Goal: Information Seeking & Learning: Check status

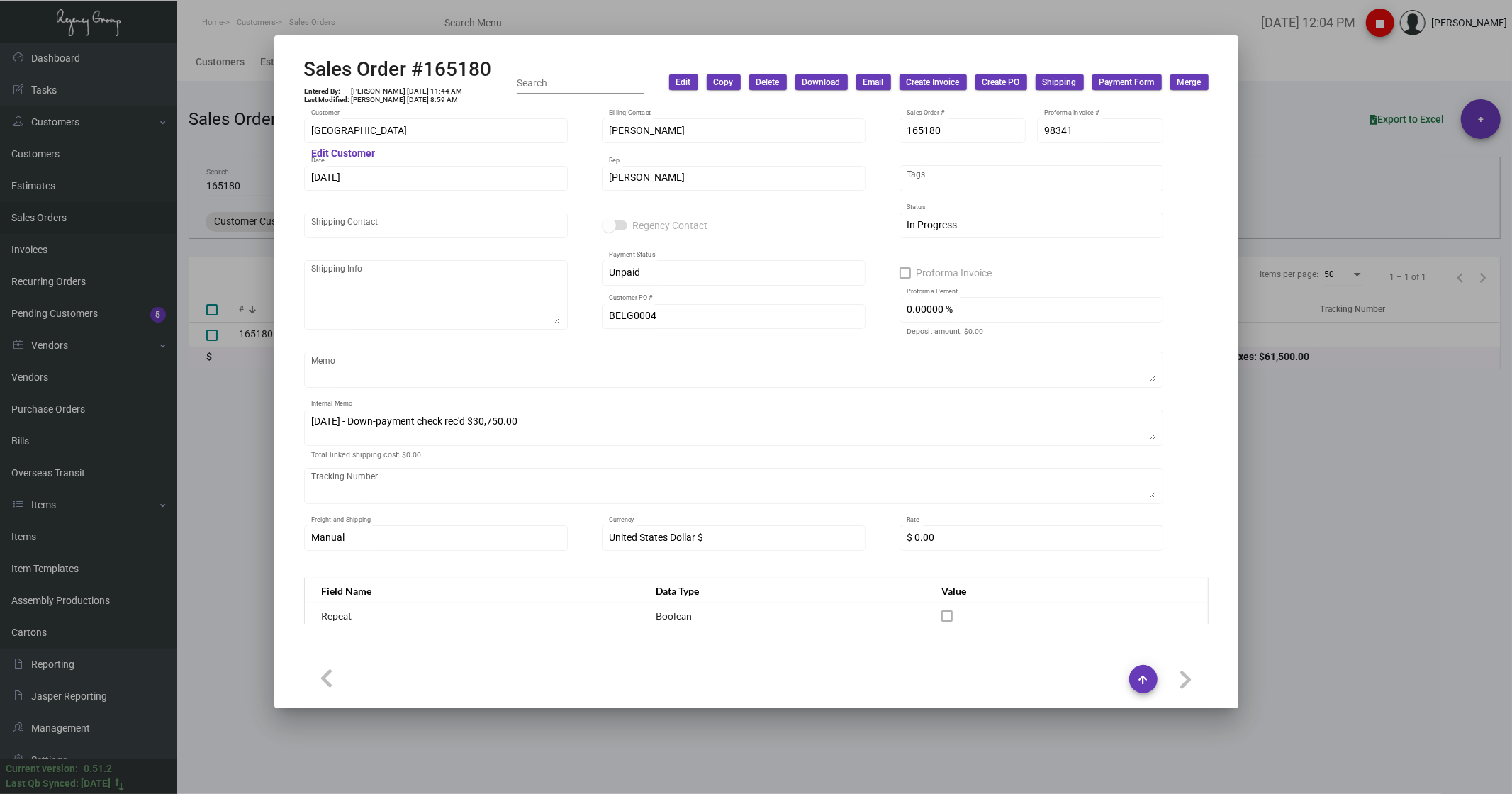
scroll to position [374, 0]
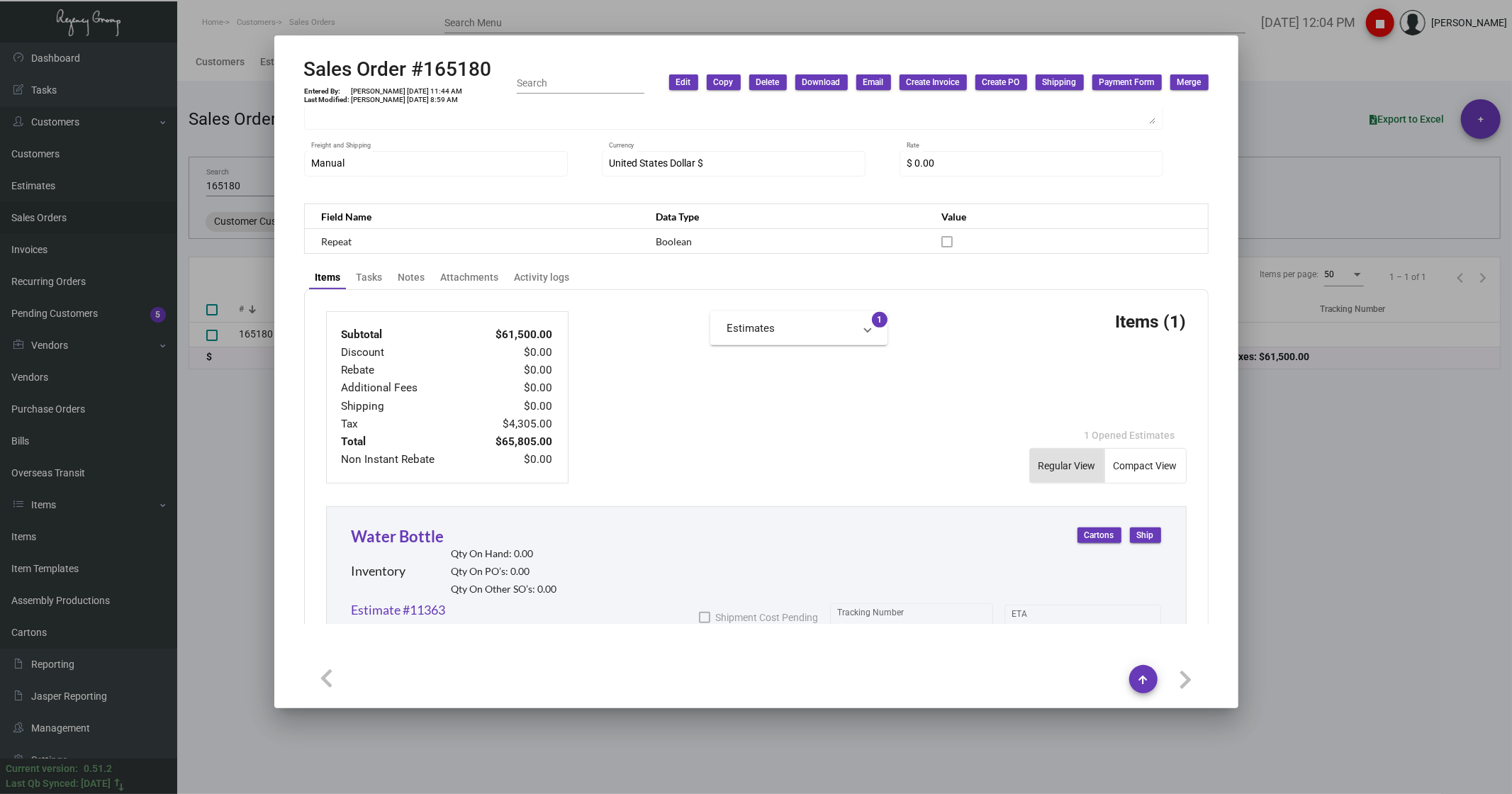
click at [270, 485] on div at bounding box center [756, 397] width 1512 height 794
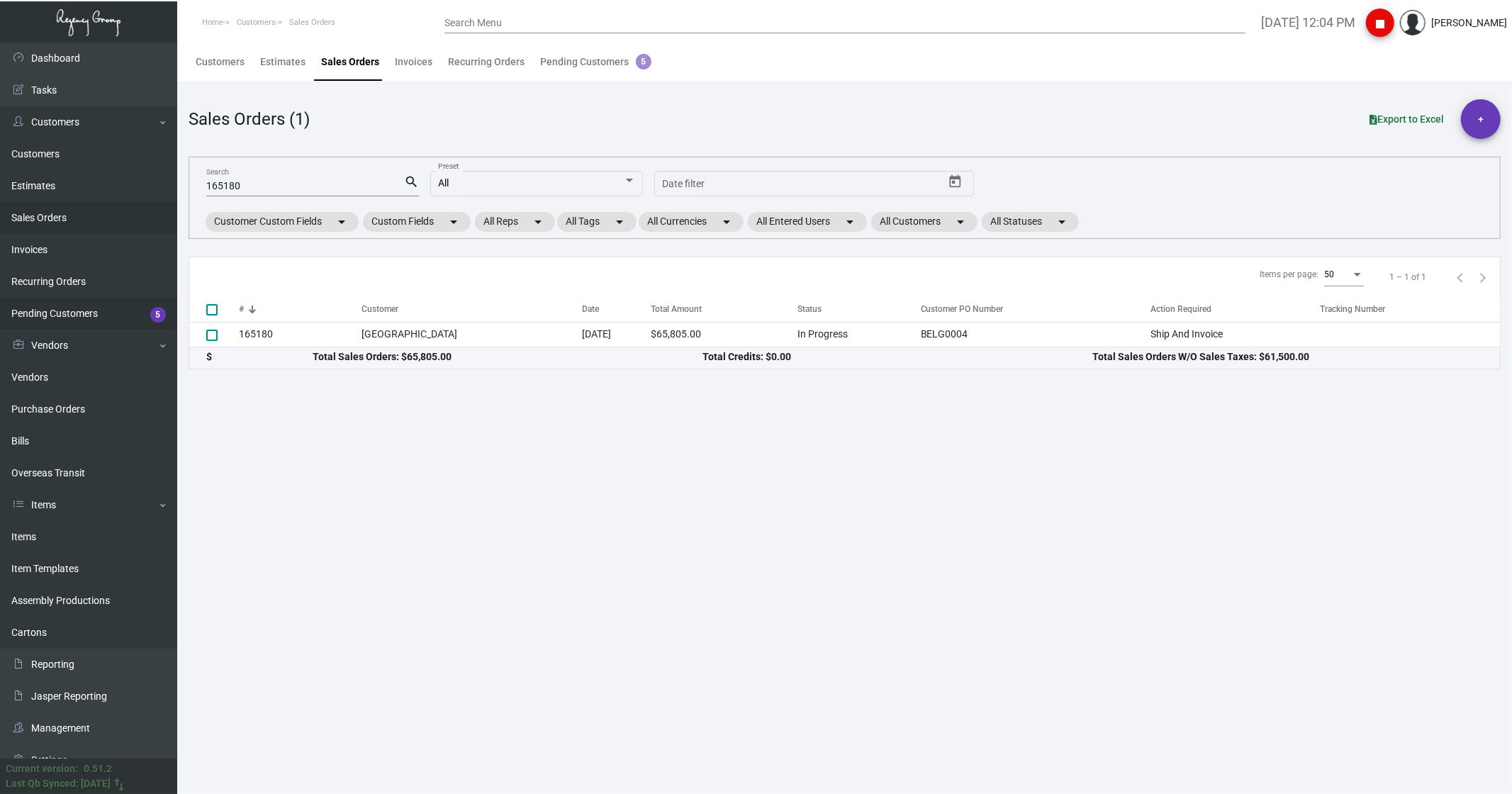
click at [52, 318] on link "Pending Customers 5" at bounding box center [89, 313] width 177 height 32
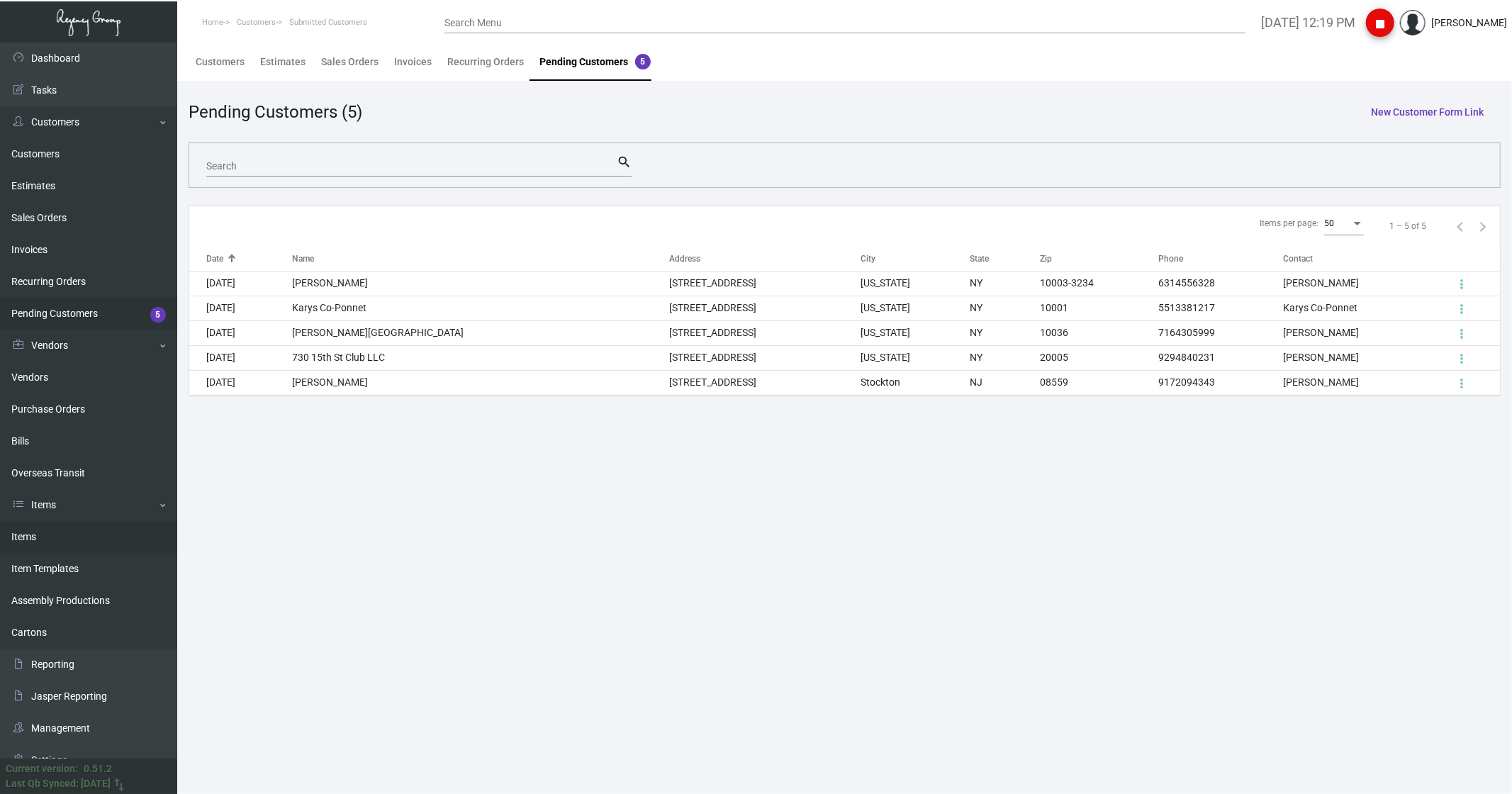
click at [31, 537] on link "Items" at bounding box center [89, 536] width 177 height 32
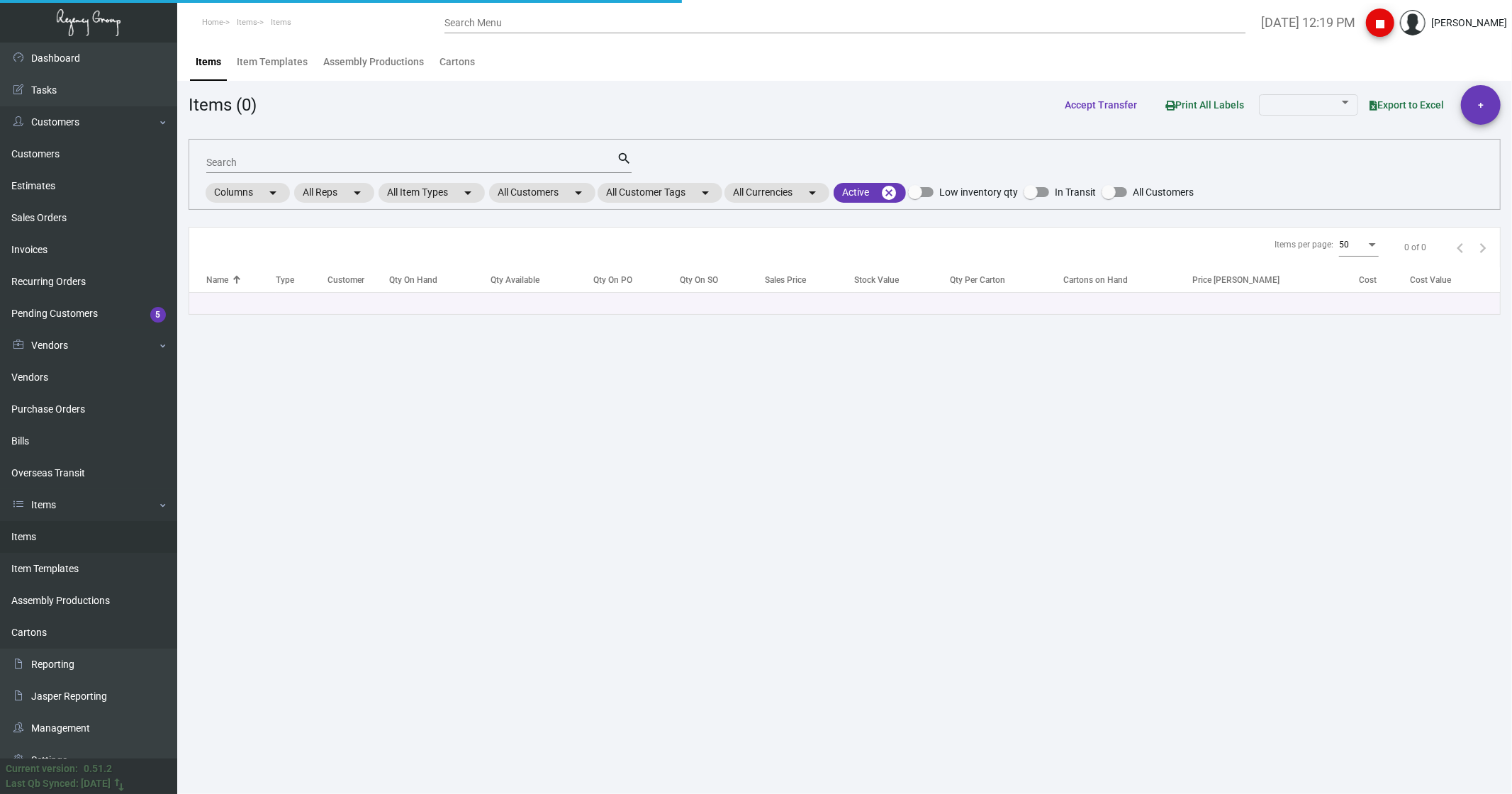
click at [273, 161] on input "Search" at bounding box center [411, 162] width 411 height 11
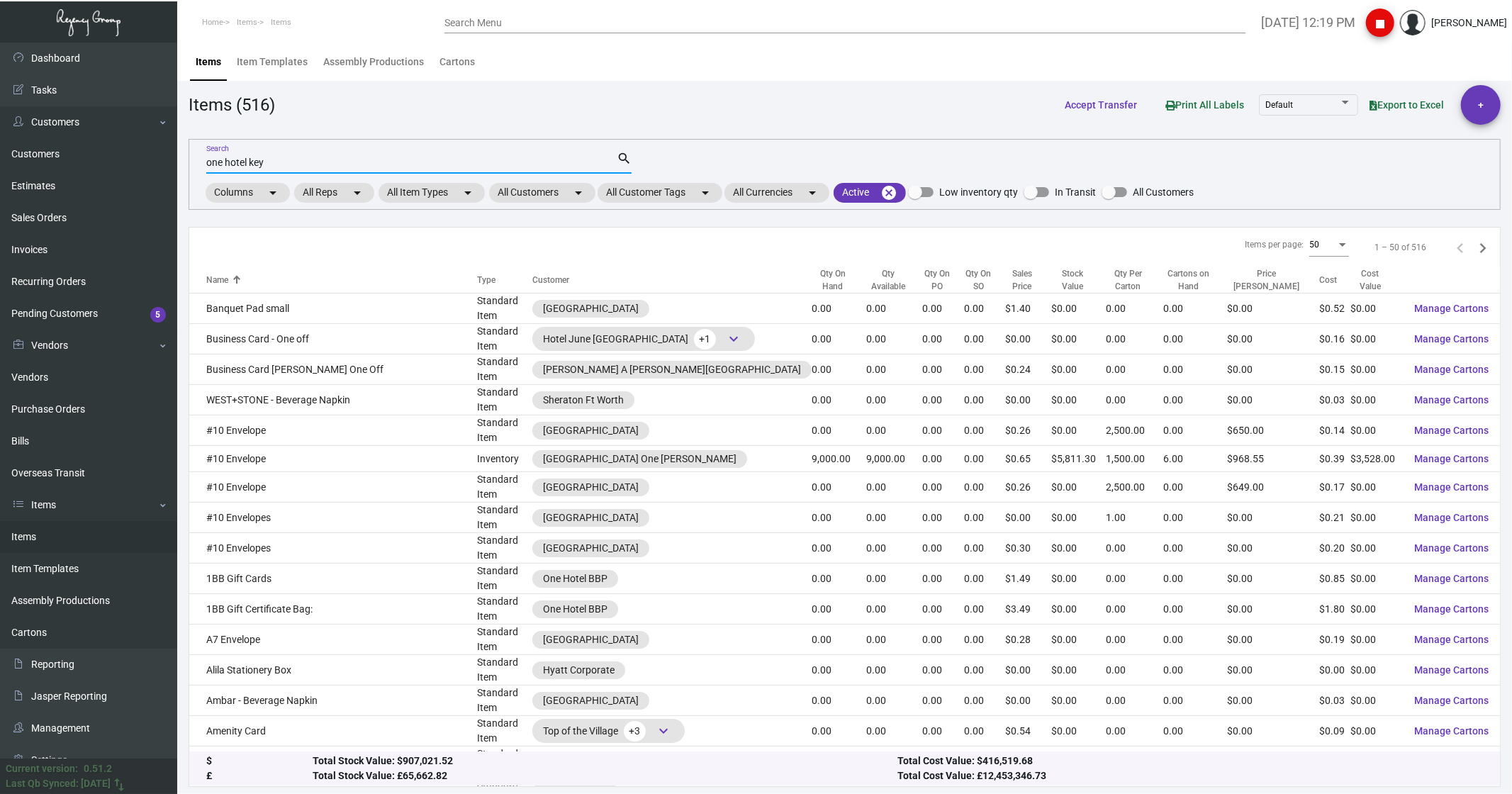
type input "one hotel key"
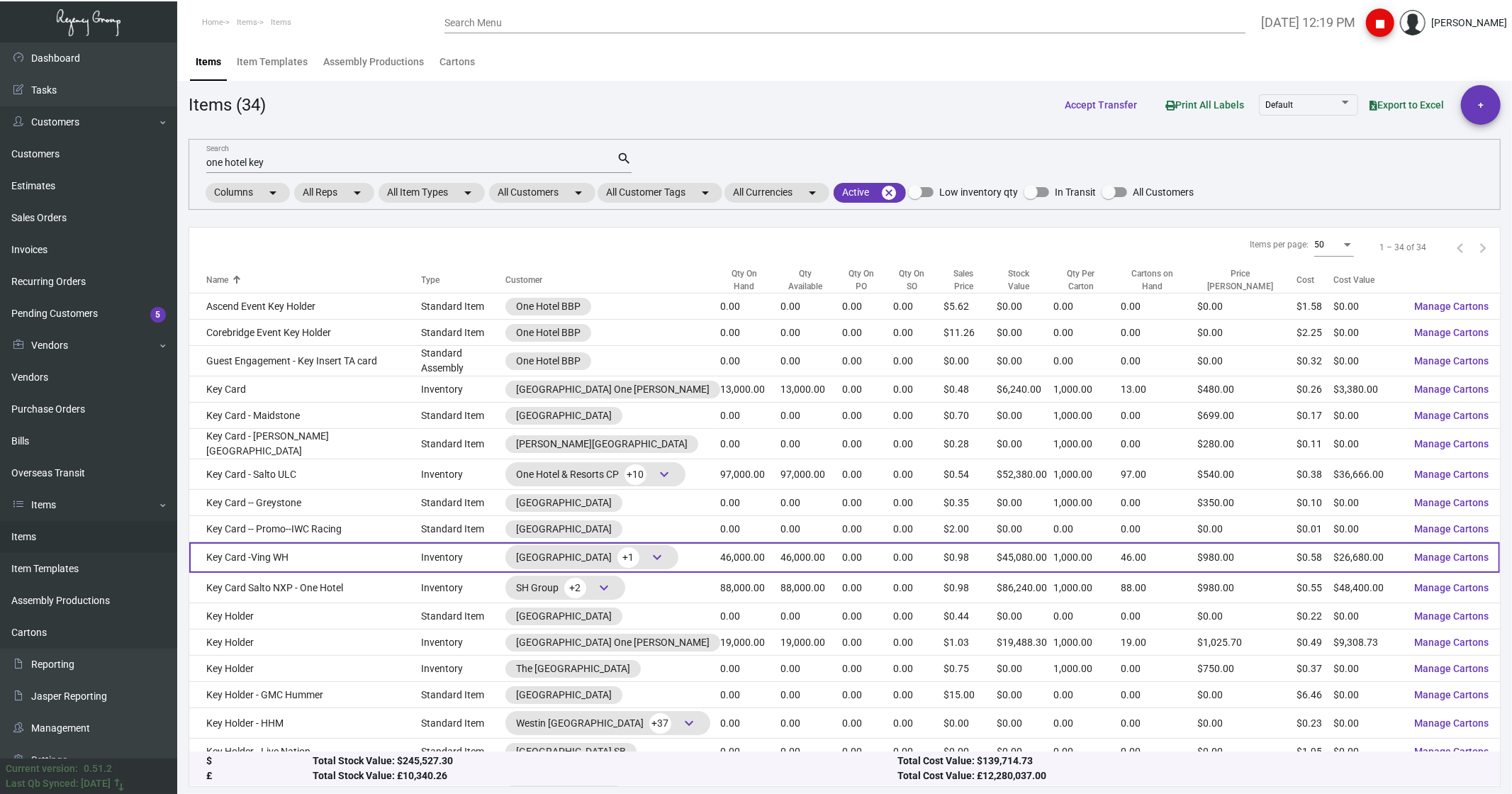
click at [273, 550] on td "Key Card -Ving WH" at bounding box center [305, 557] width 232 height 30
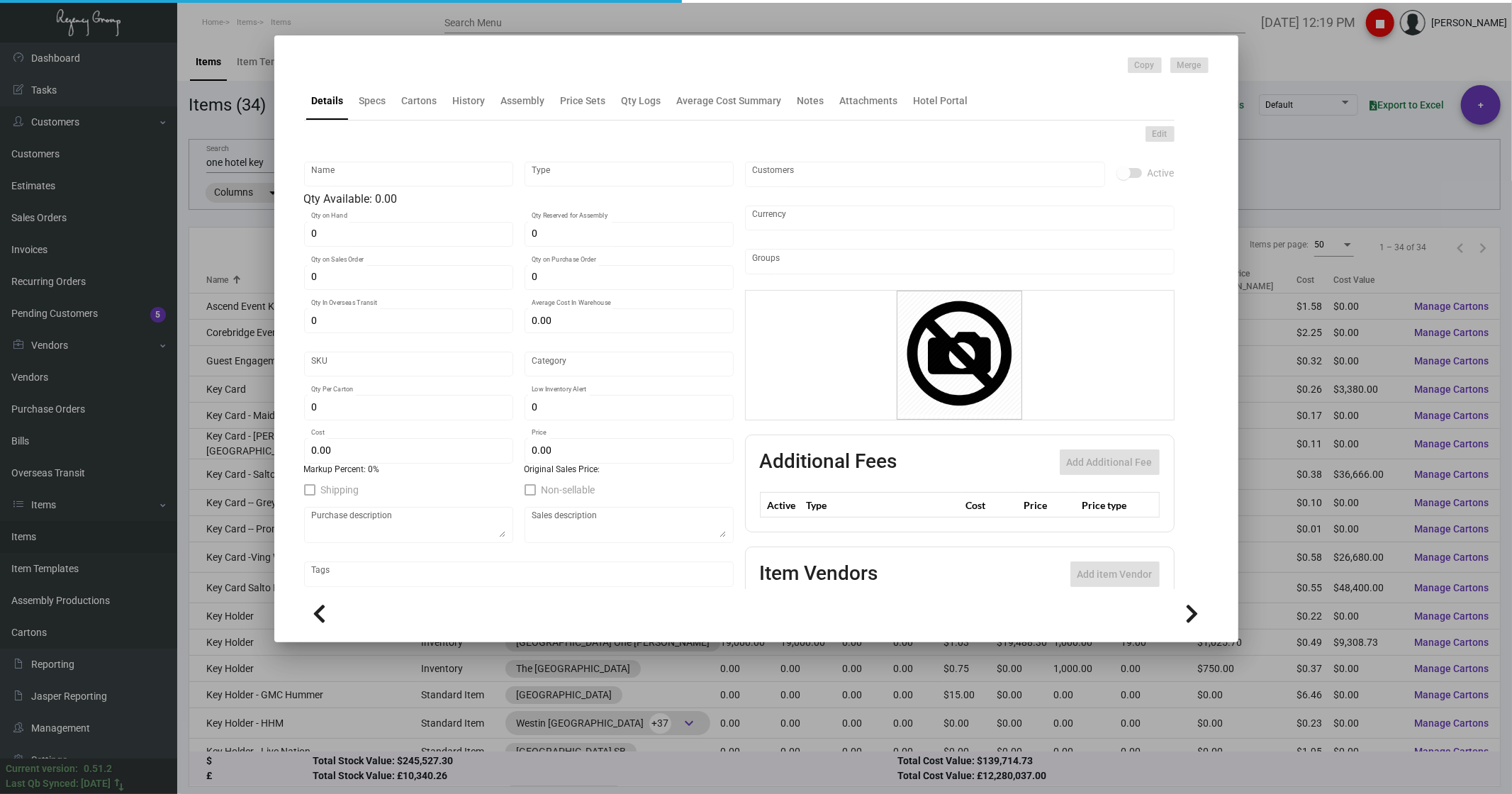
type input "Key Card -Ving WH"
type input "Inventory"
type input "46,000"
type input "$ 1.005"
type input "Overseas"
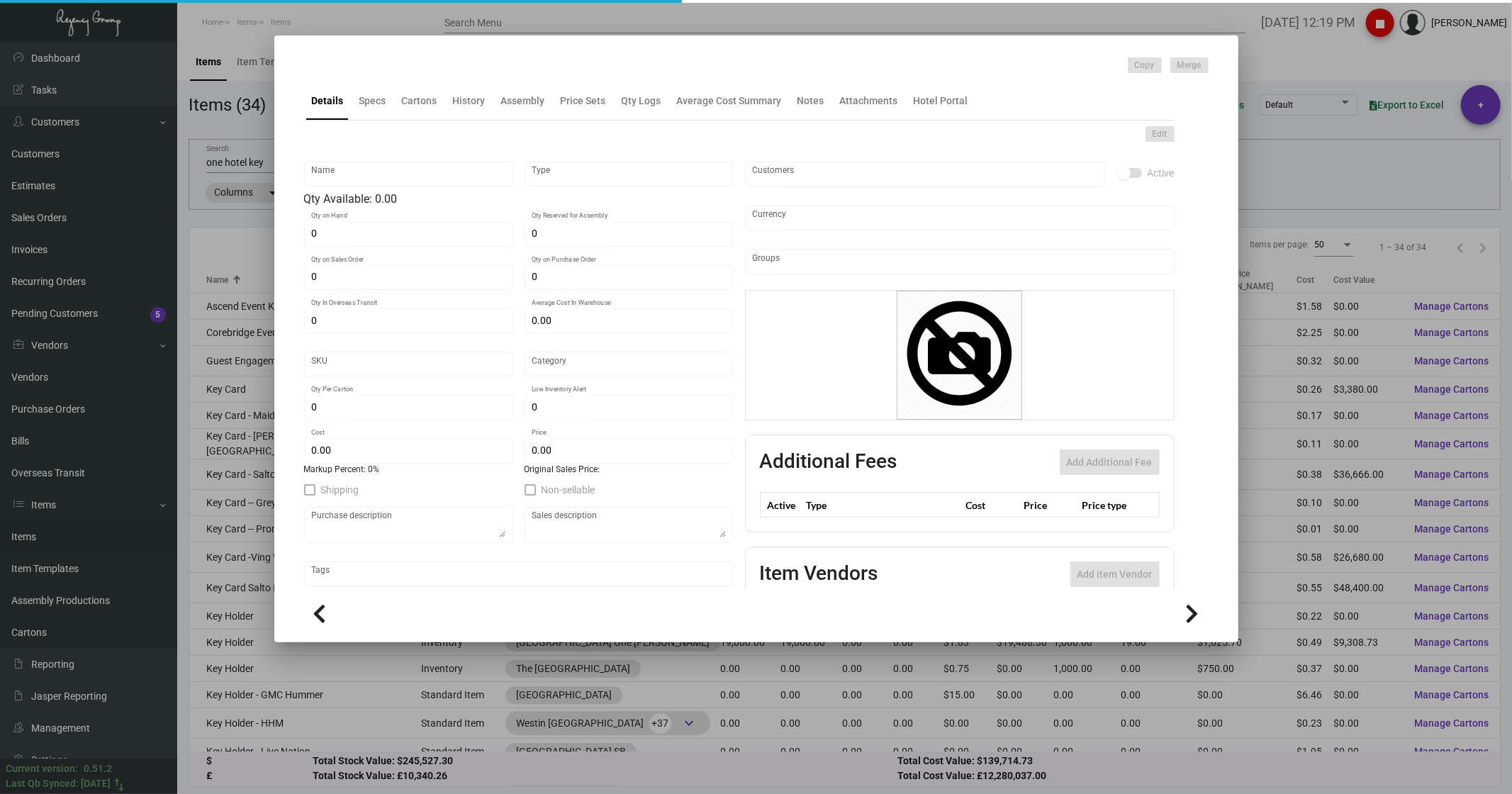
type input "1,000"
type input "$ 0.58"
type input "$ 0.98"
checkbox input "true"
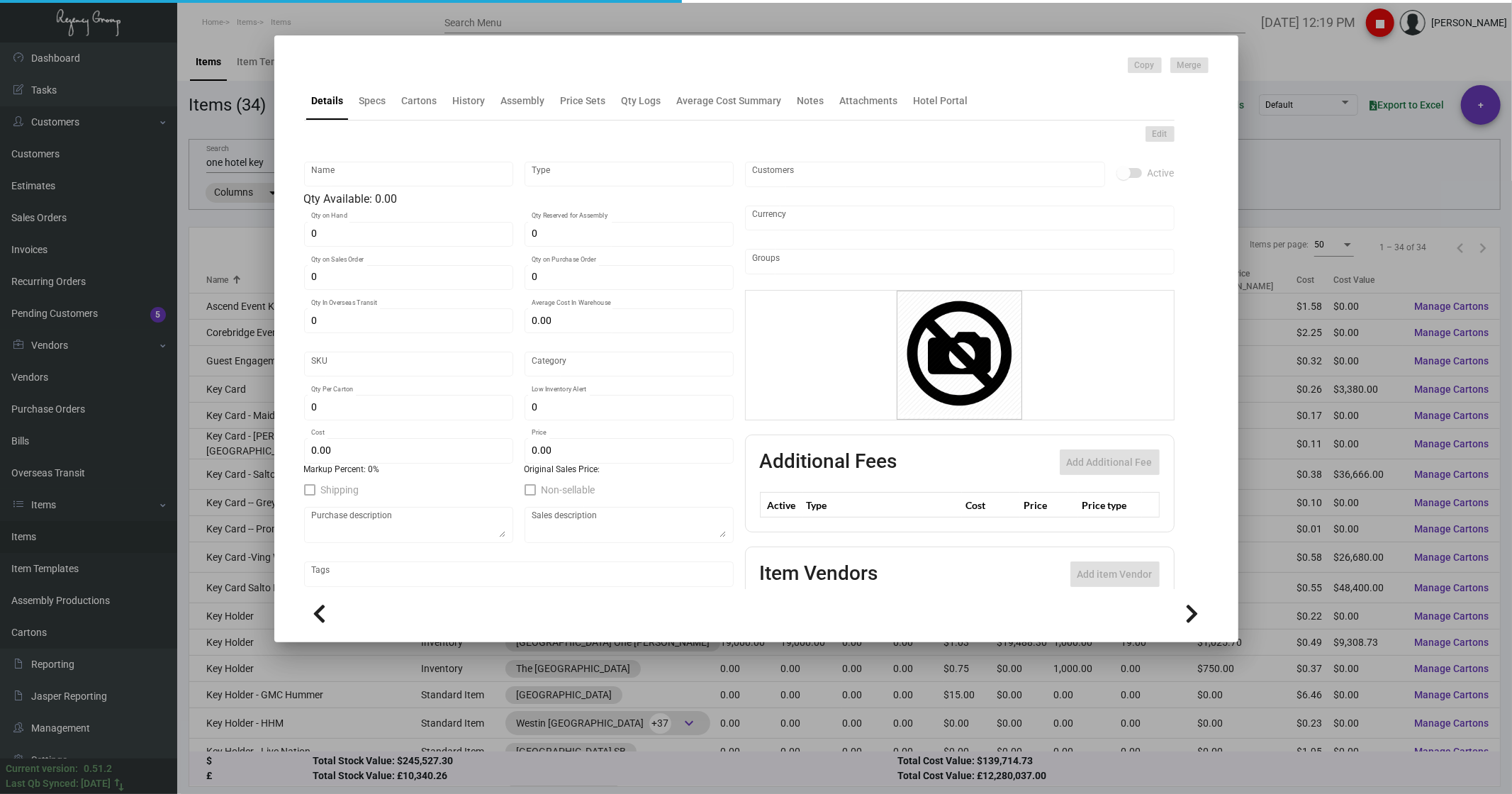
type input "United States Dollar $"
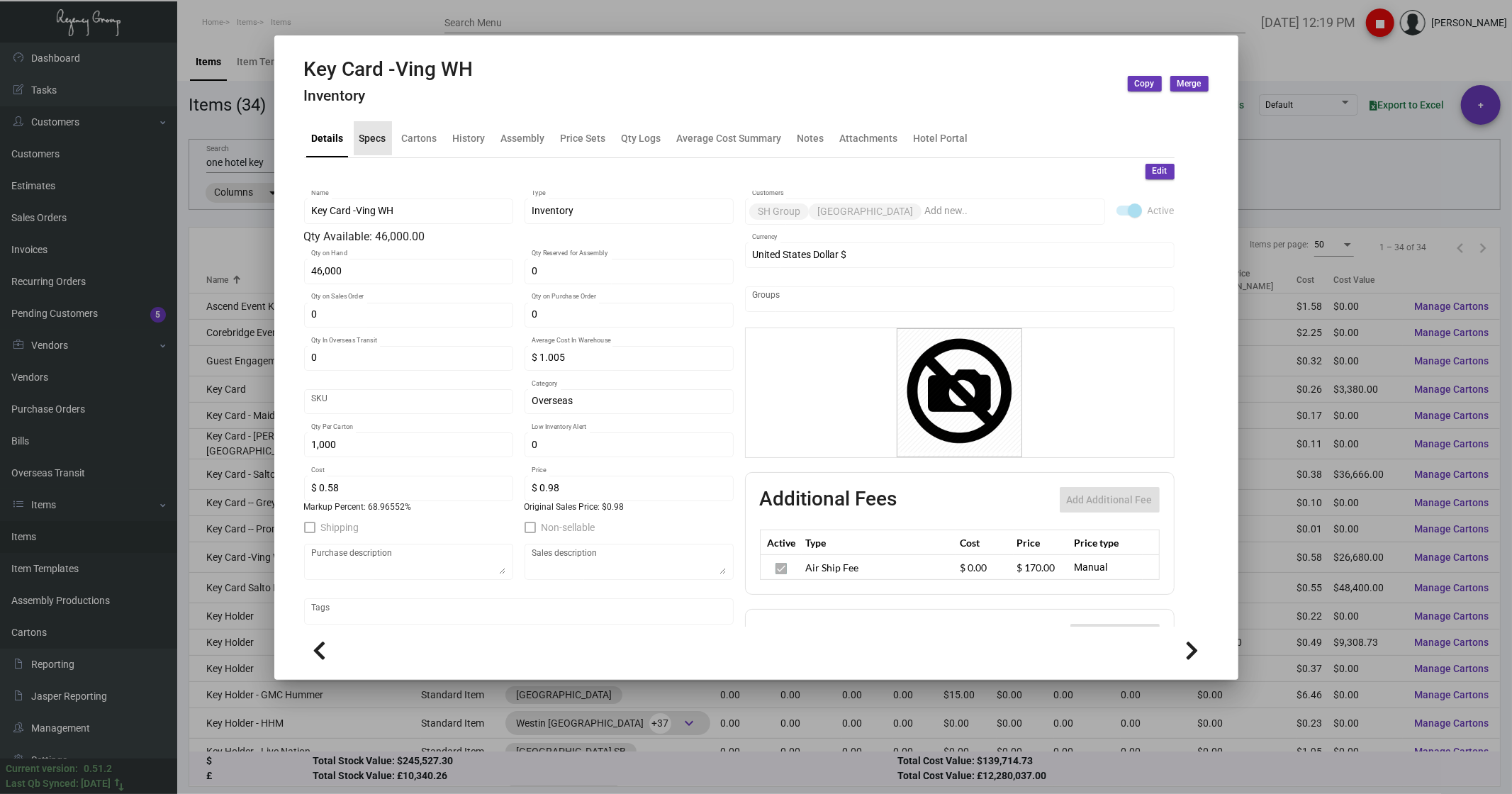
click at [369, 143] on div "Specs" at bounding box center [372, 137] width 27 height 15
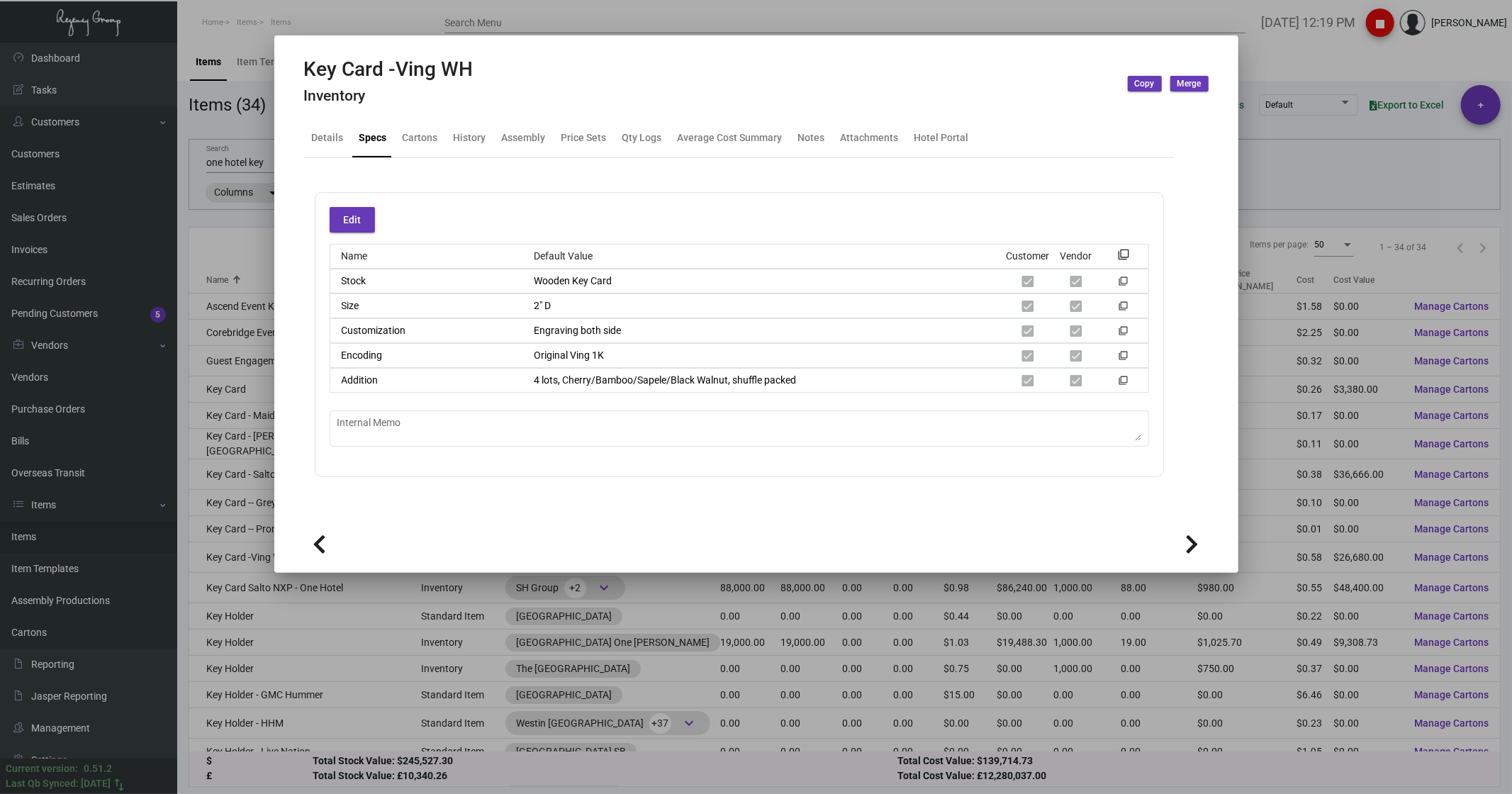
click at [1310, 54] on div at bounding box center [756, 397] width 1512 height 794
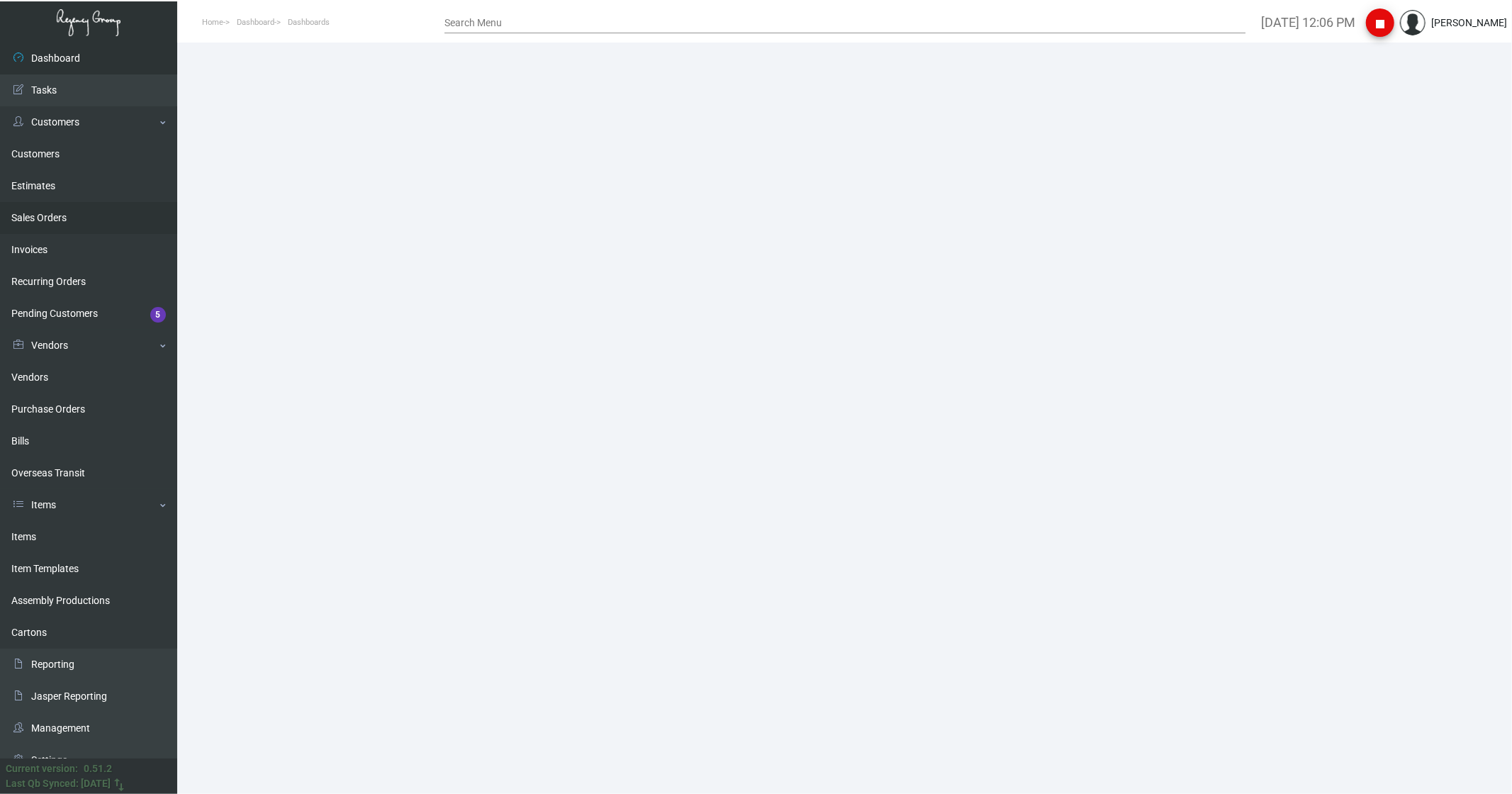
drag, startPoint x: 65, startPoint y: 218, endPoint x: 201, endPoint y: 206, distance: 136.5
click at [67, 123] on link "Sales Orders" at bounding box center [89, 218] width 177 height 32
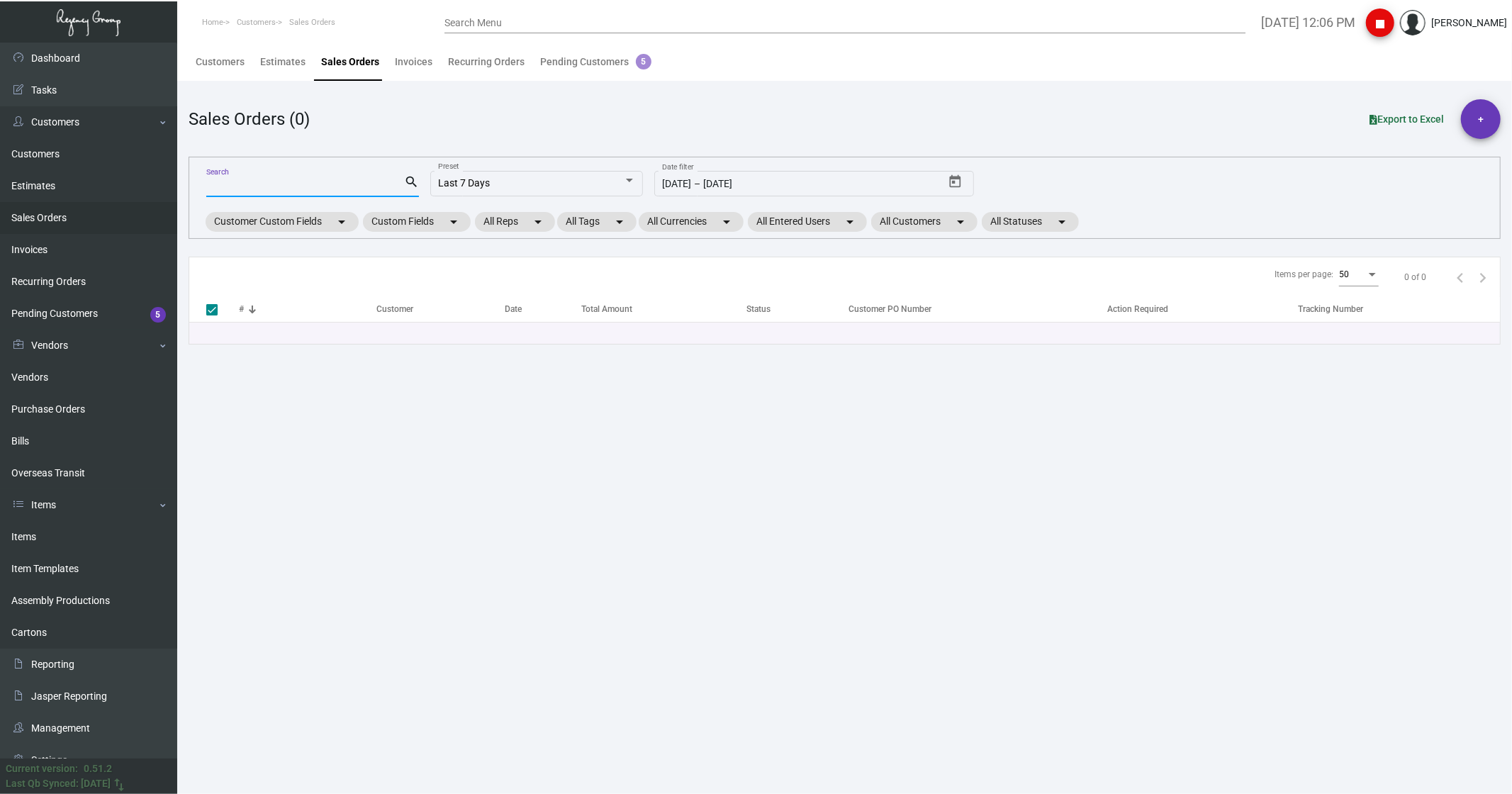
click at [269, 123] on input "Search" at bounding box center [306, 186] width 198 height 11
paste input "165180"
type input "165180"
checkbox input "false"
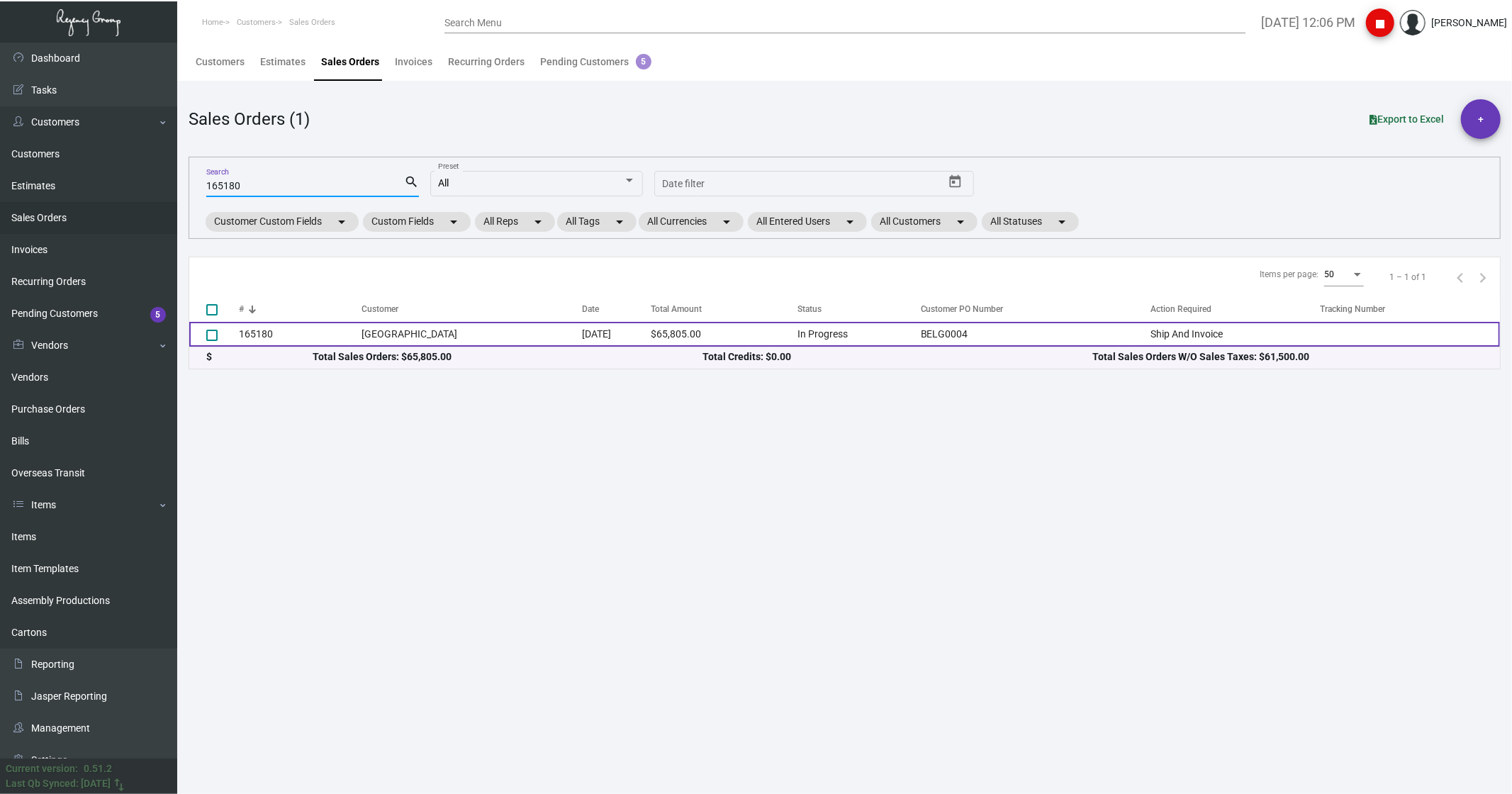
click at [334, 123] on td "165180" at bounding box center [299, 334] width 122 height 25
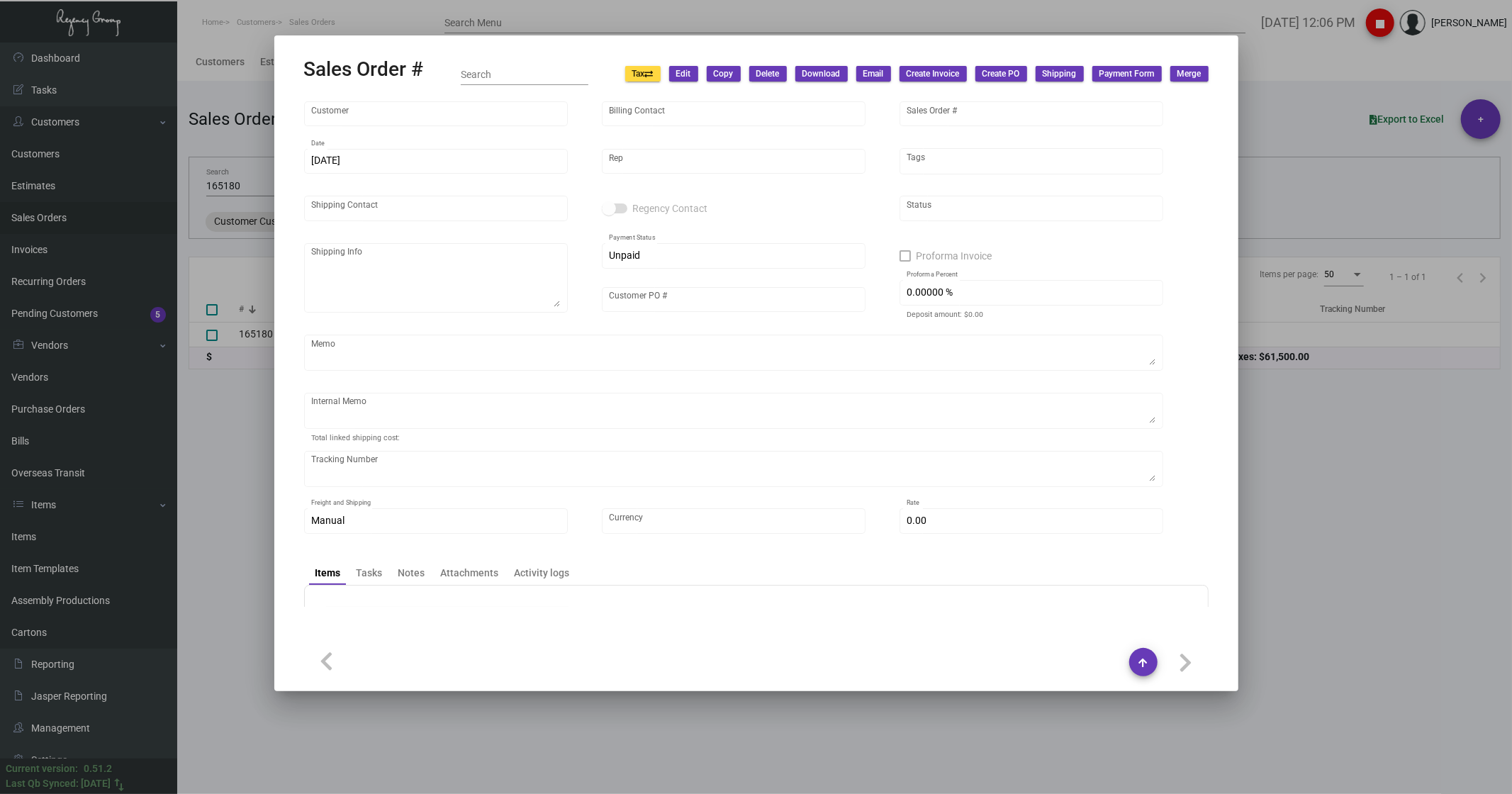
type input "[GEOGRAPHIC_DATA]"
type input "[PERSON_NAME]"
type input "165180"
type input "[DATE]"
type input "[PERSON_NAME]"
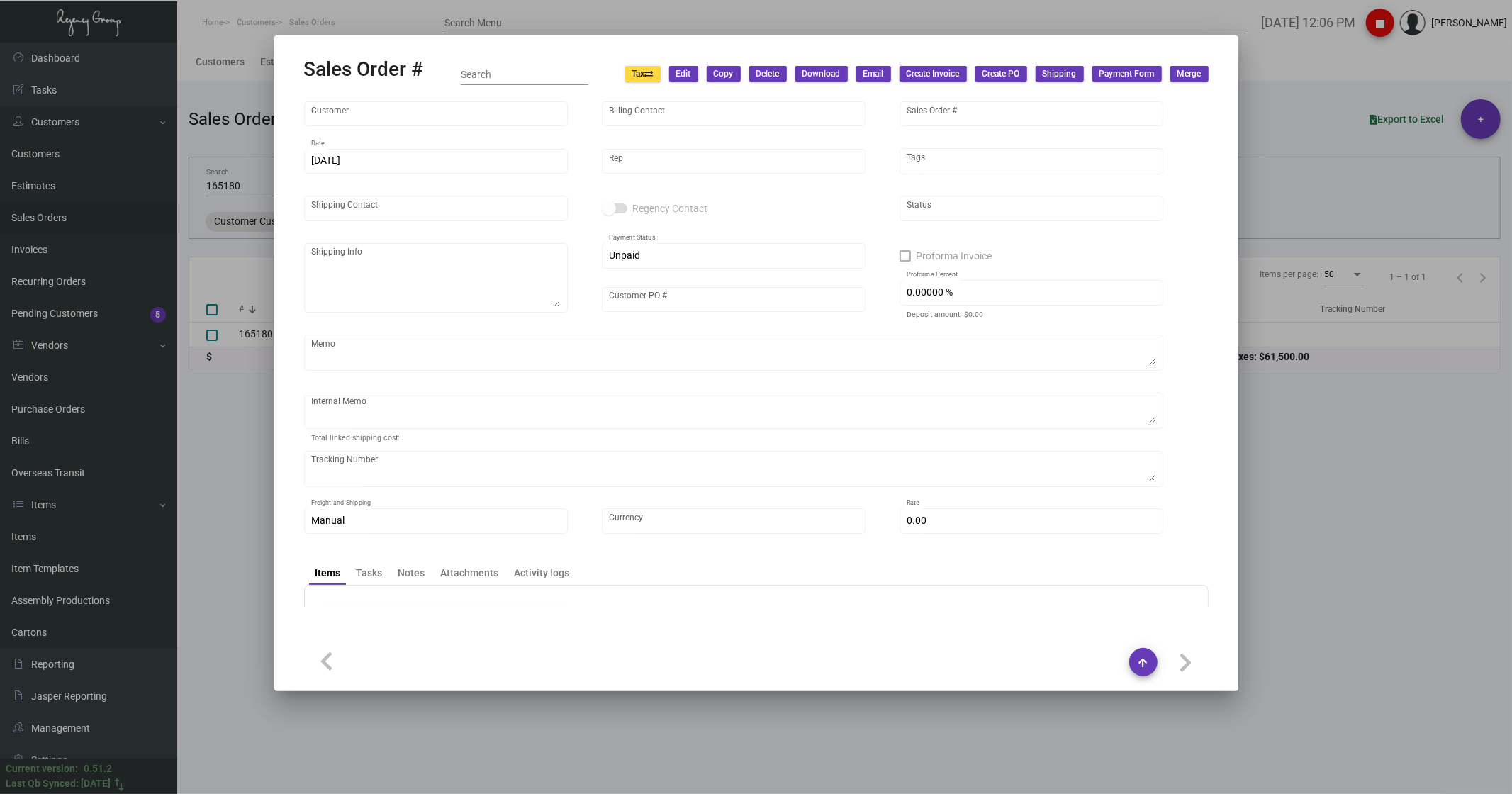
type input "BELG0004"
type textarea "[DATE] - Down-payment check rec'd $30,750.00"
type input "United States Dollar $"
type input "$ 0.00"
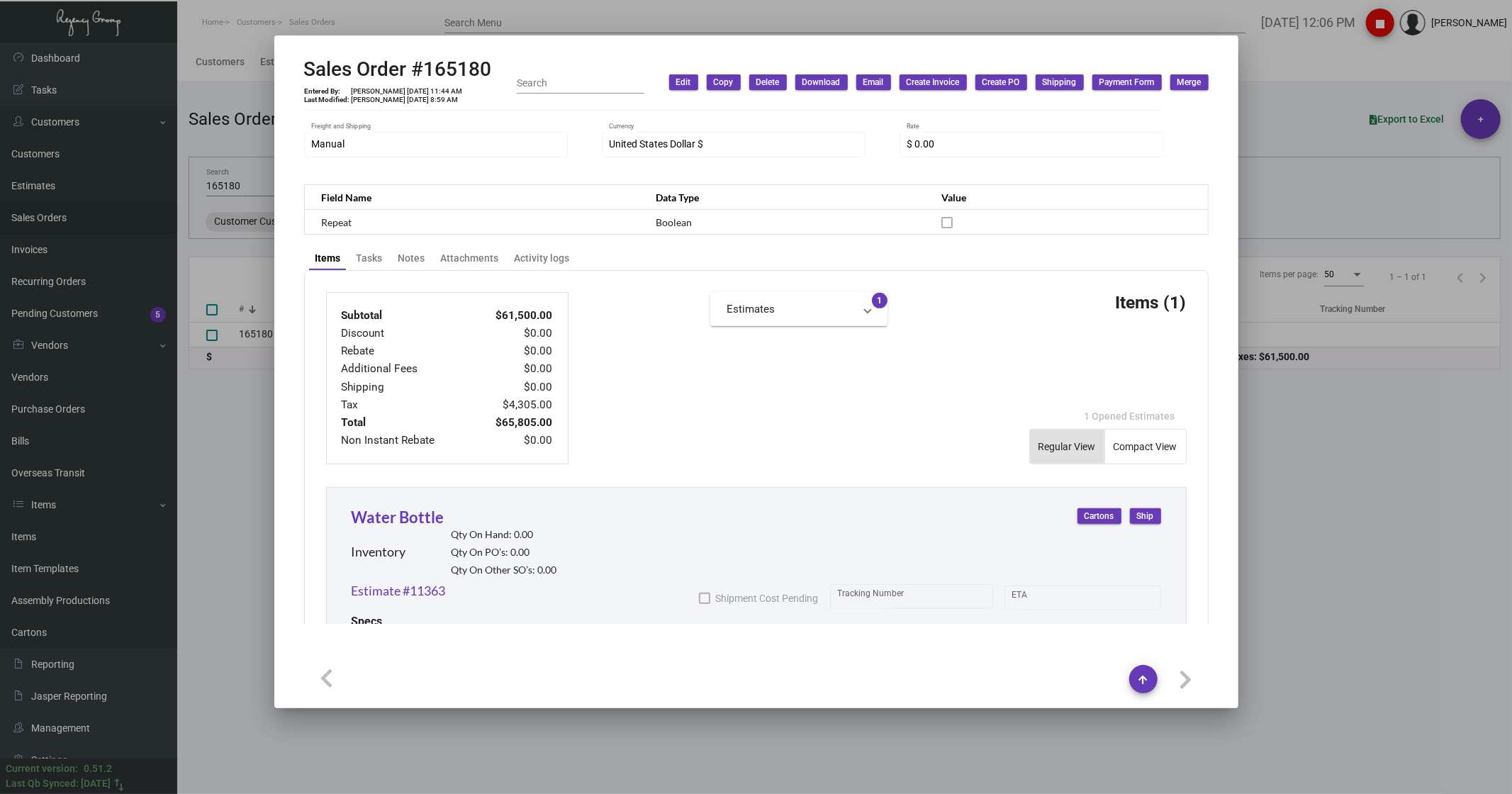
scroll to position [690, 0]
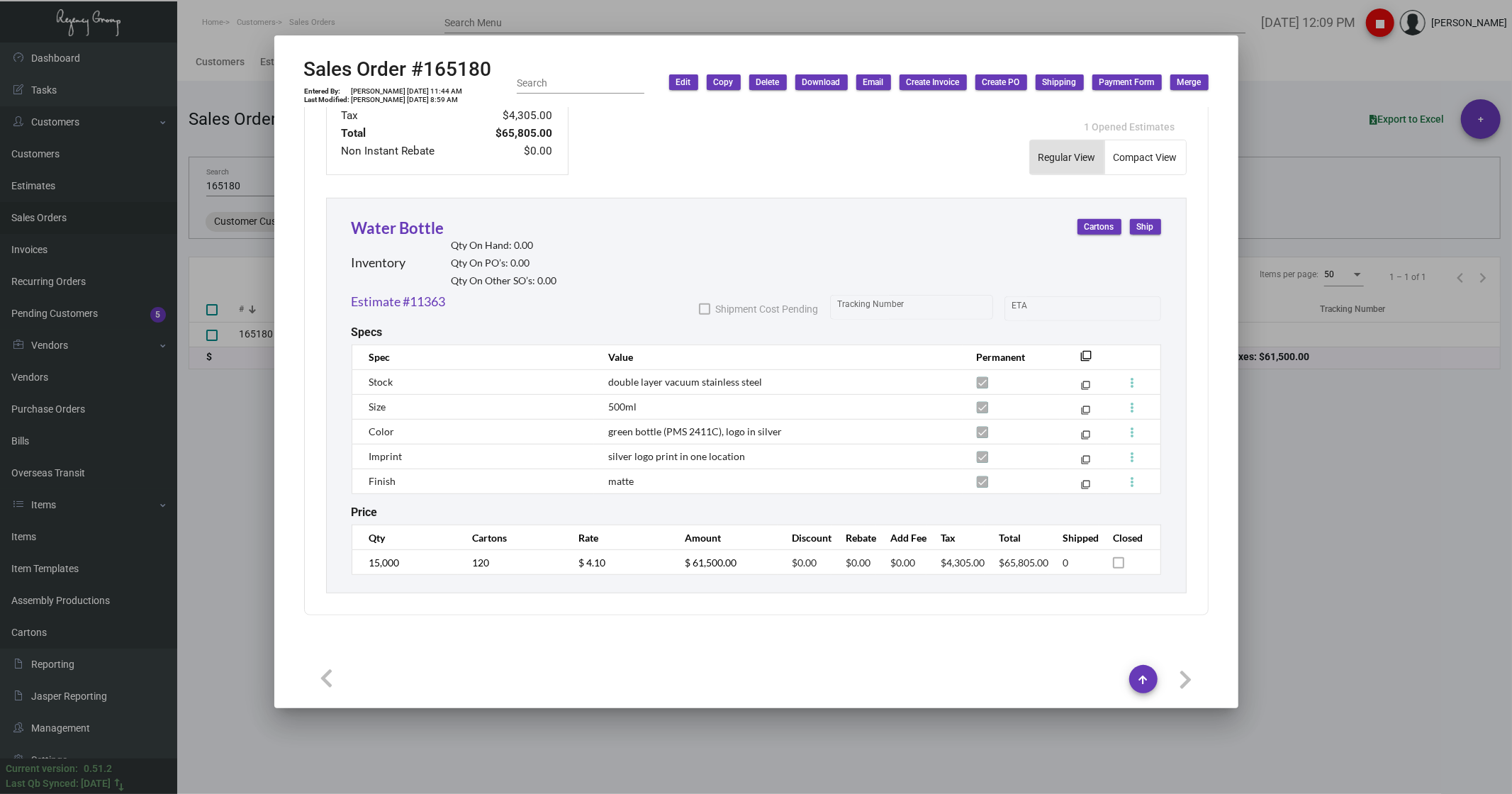
click at [251, 123] on div at bounding box center [756, 397] width 1512 height 794
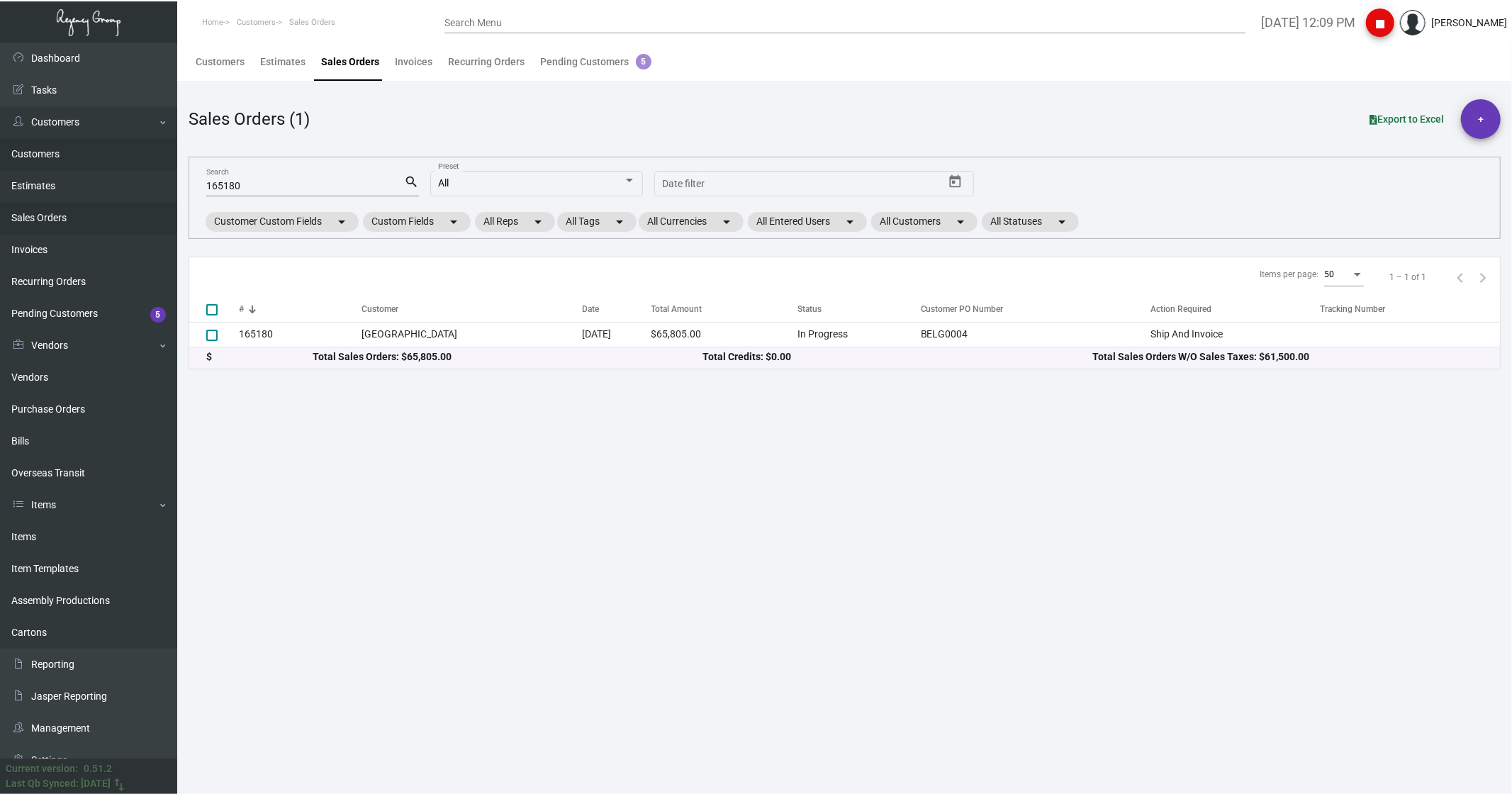
click at [48, 123] on link "Customers" at bounding box center [89, 154] width 177 height 32
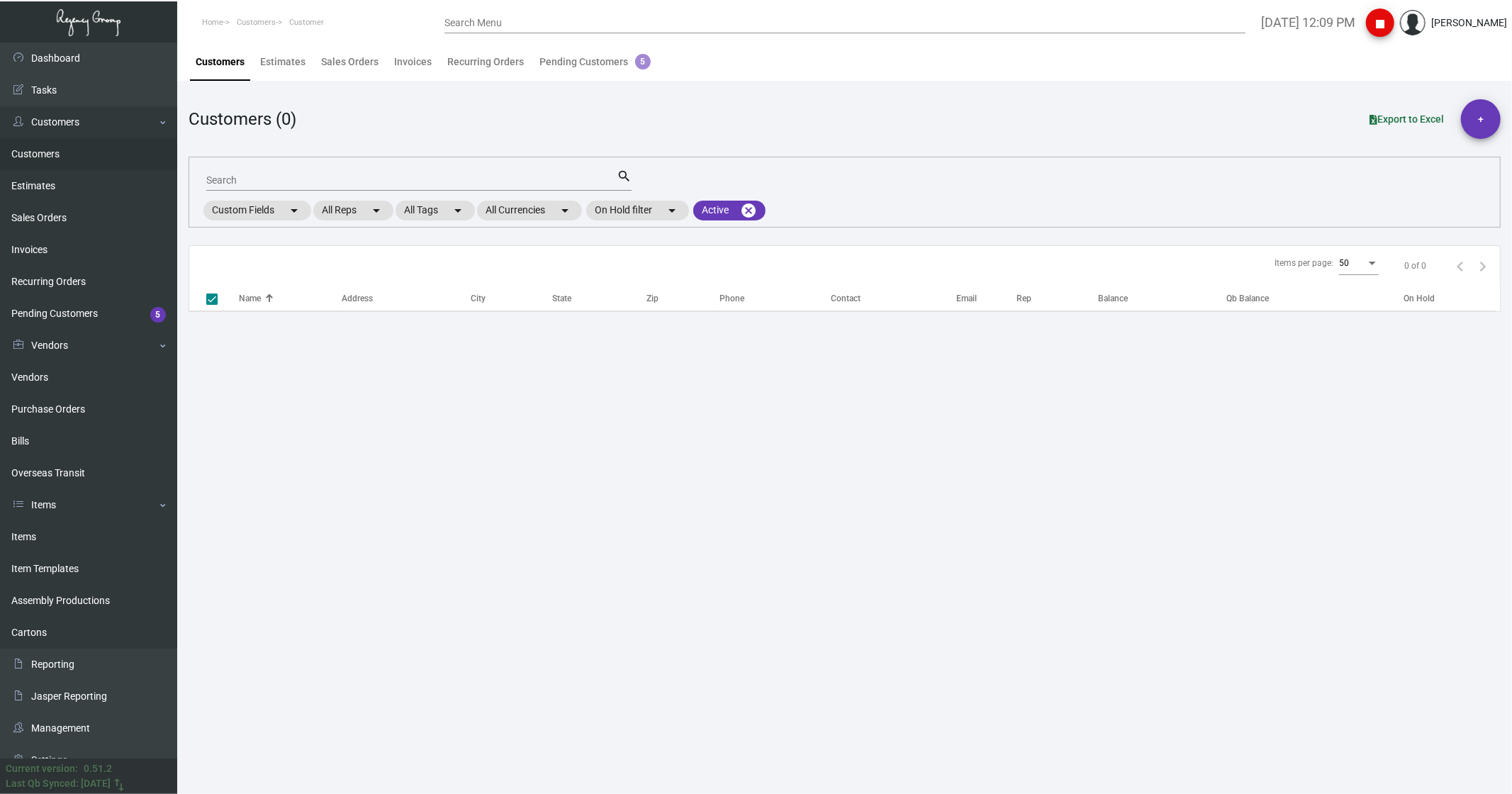
checkbox input "false"
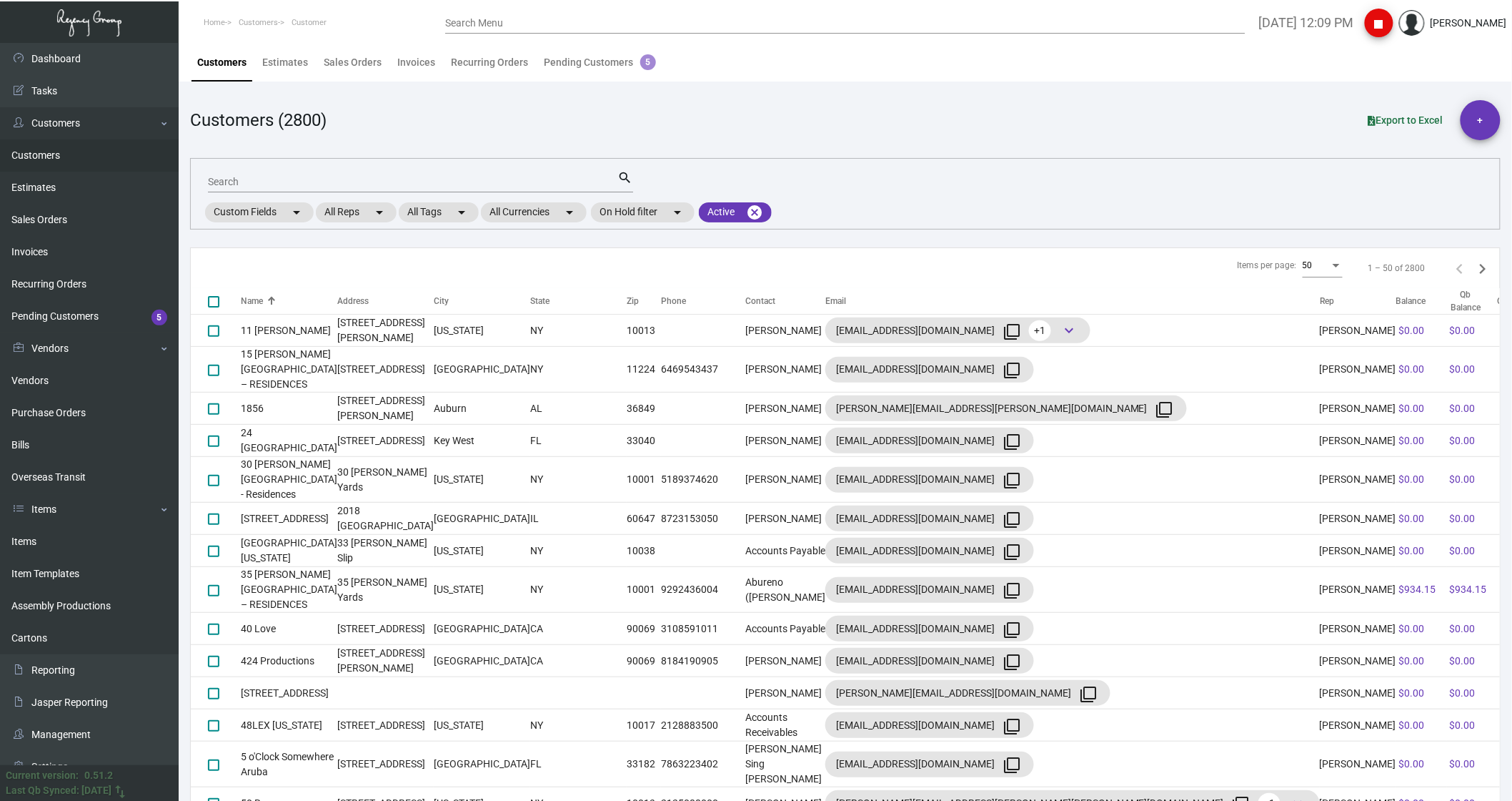
click at [266, 124] on div "Search" at bounding box center [413, 180] width 410 height 22
type input "belgrove"
